Goal: Information Seeking & Learning: Learn about a topic

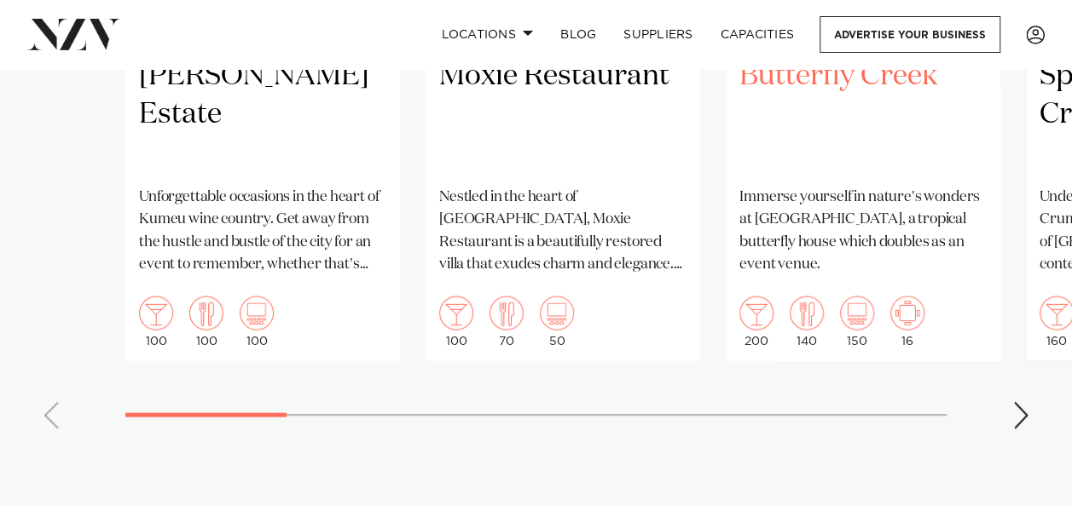
scroll to position [1535, 0]
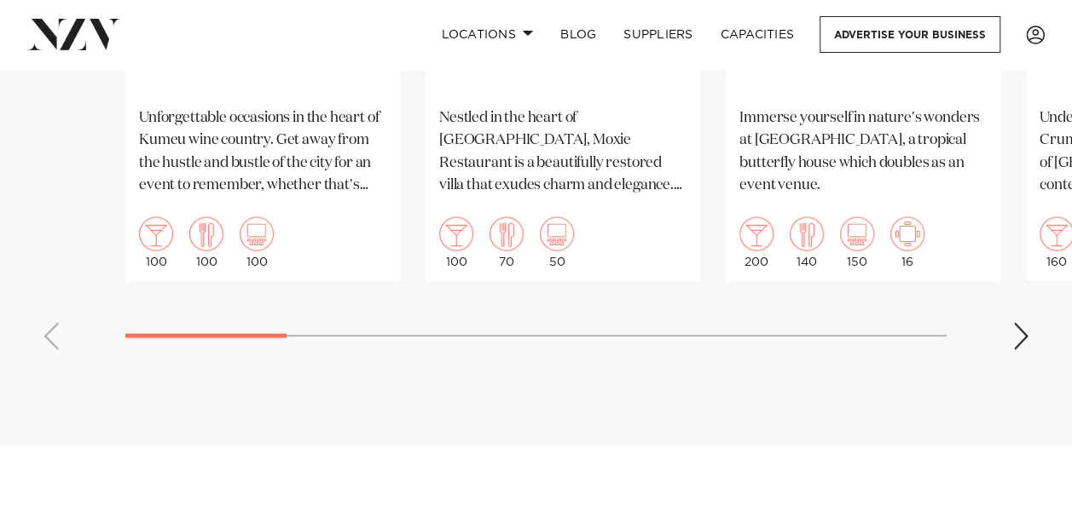
click at [1024, 322] on div "Next slide" at bounding box center [1020, 335] width 17 height 27
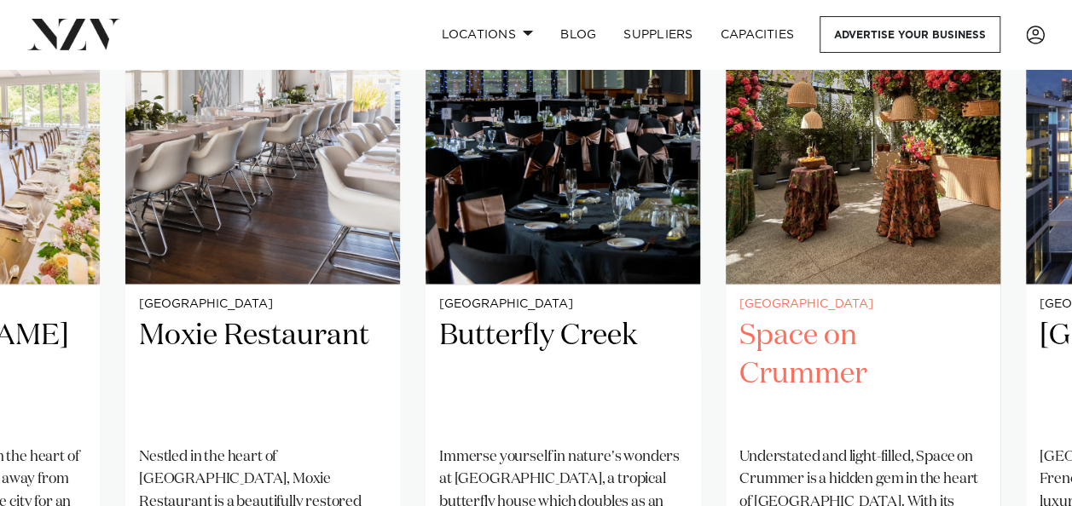
scroll to position [1194, 0]
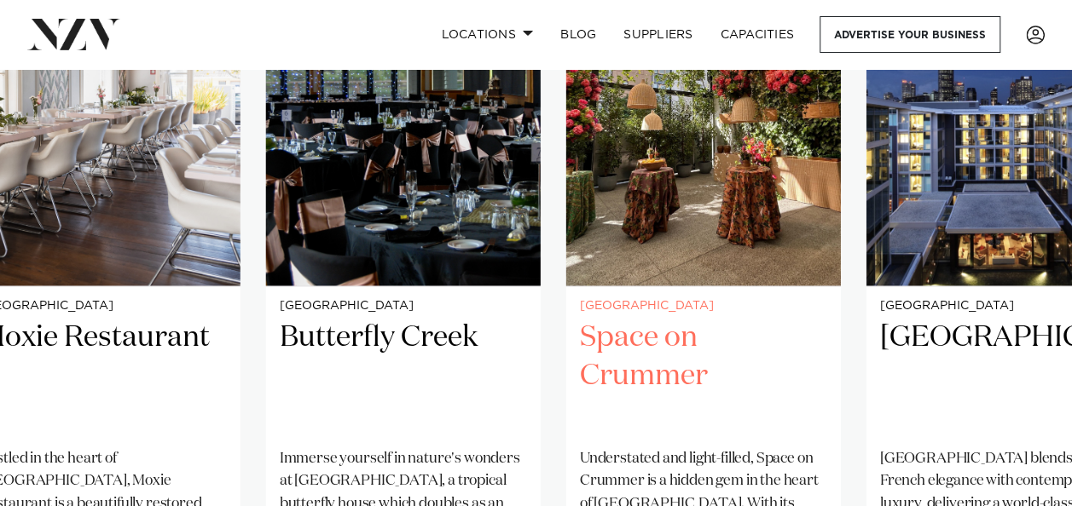
click at [764, 321] on h2 "Space on Crummer" at bounding box center [703, 376] width 247 height 115
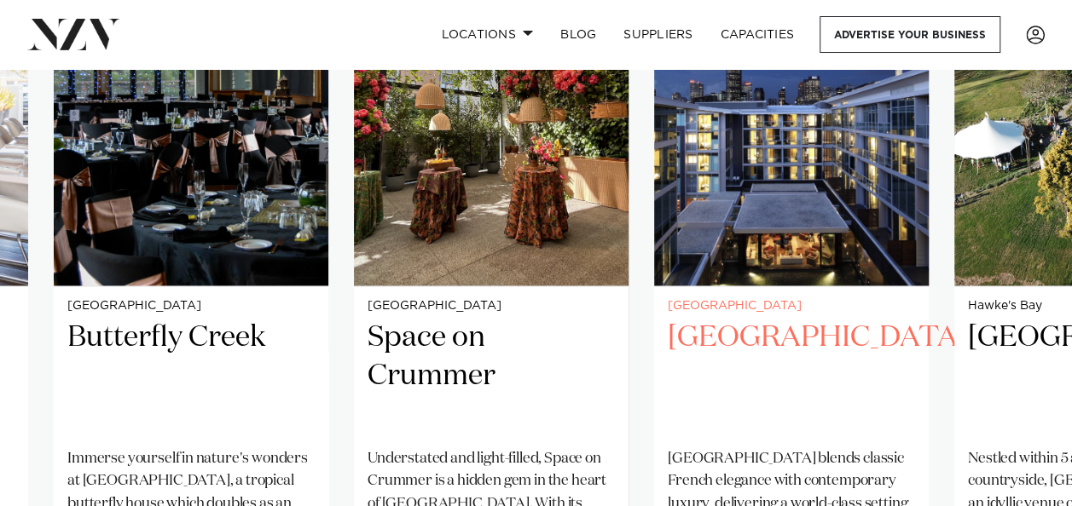
click at [720, 322] on h2 "[GEOGRAPHIC_DATA]" at bounding box center [791, 376] width 247 height 115
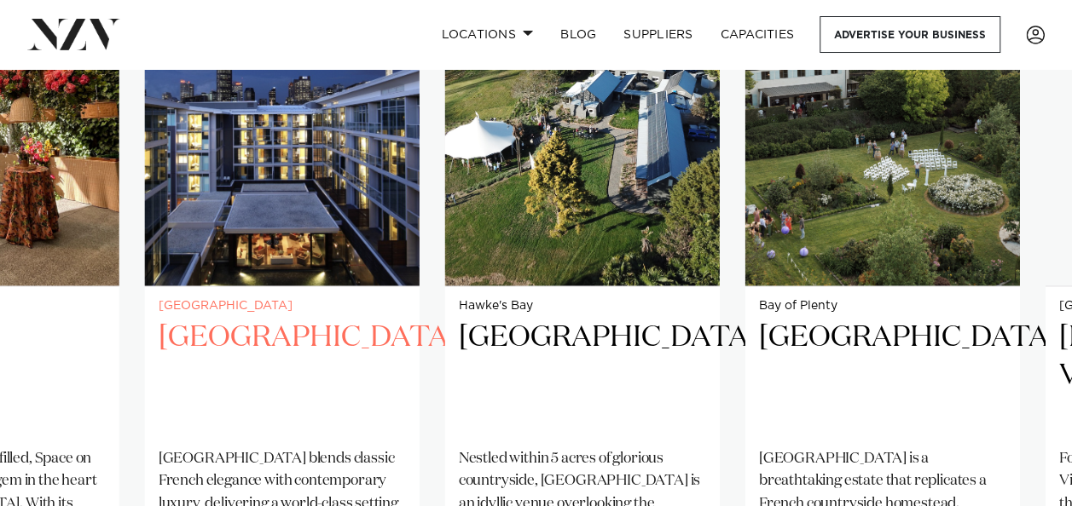
click at [281, 336] on h2 "[GEOGRAPHIC_DATA]" at bounding box center [282, 376] width 247 height 115
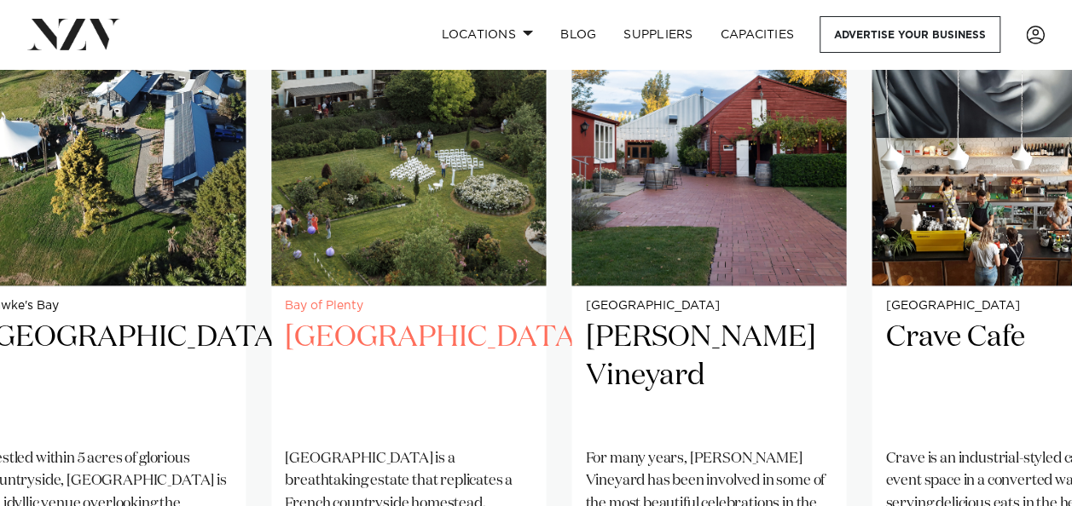
click at [334, 330] on h2 "[GEOGRAPHIC_DATA]" at bounding box center [408, 376] width 247 height 115
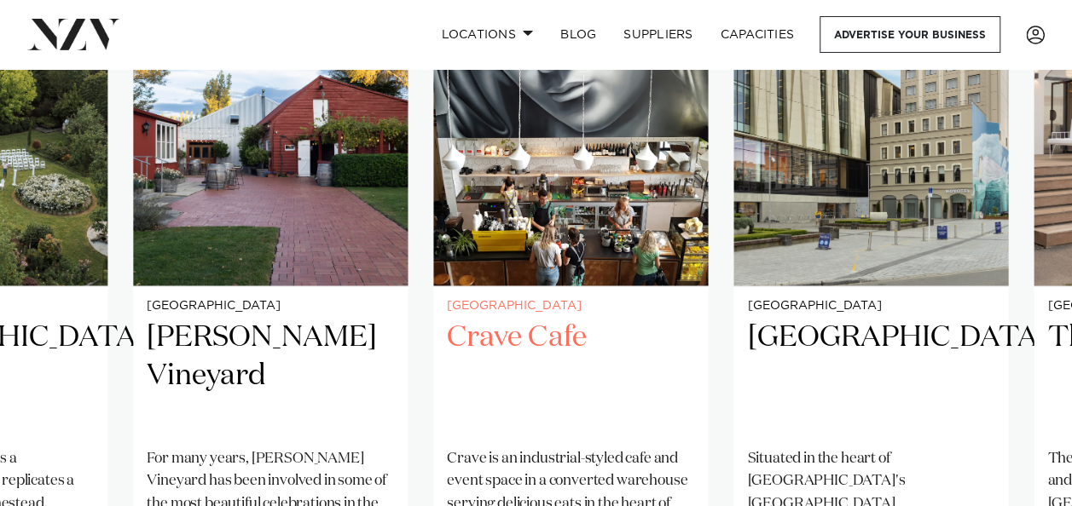
click at [537, 353] on h2 "Crave Cafe" at bounding box center [570, 376] width 247 height 115
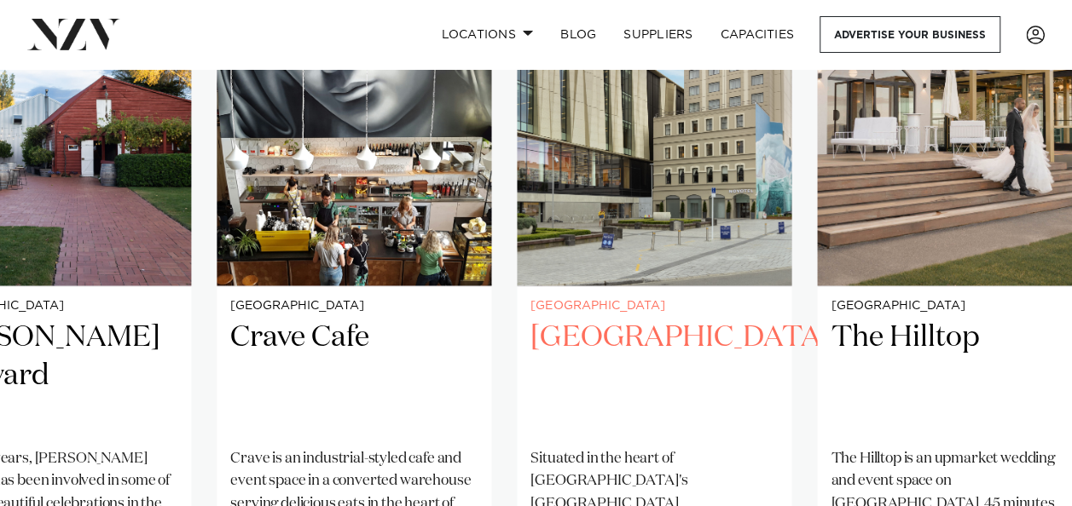
click at [530, 356] on h2 "[GEOGRAPHIC_DATA]" at bounding box center [653, 376] width 247 height 115
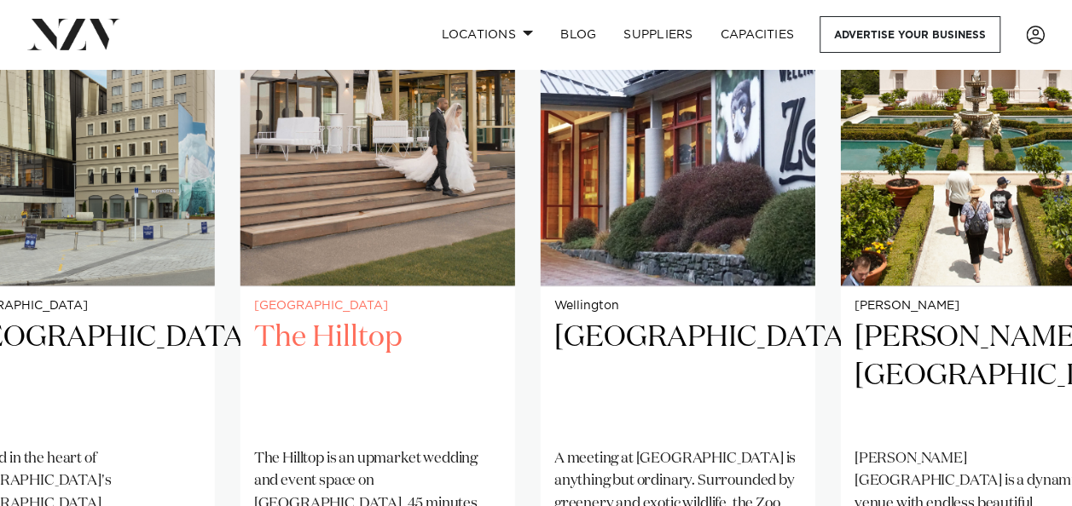
click at [488, 358] on h2 "The Hilltop" at bounding box center [377, 376] width 247 height 115
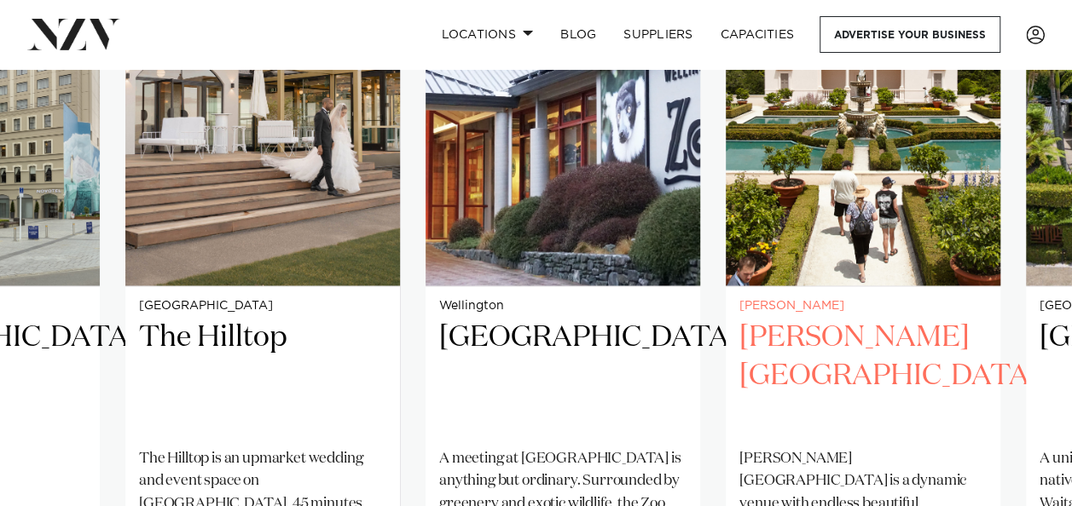
click at [739, 360] on h2 "[PERSON_NAME][GEOGRAPHIC_DATA]" at bounding box center [862, 376] width 247 height 115
